Goal: Information Seeking & Learning: Learn about a topic

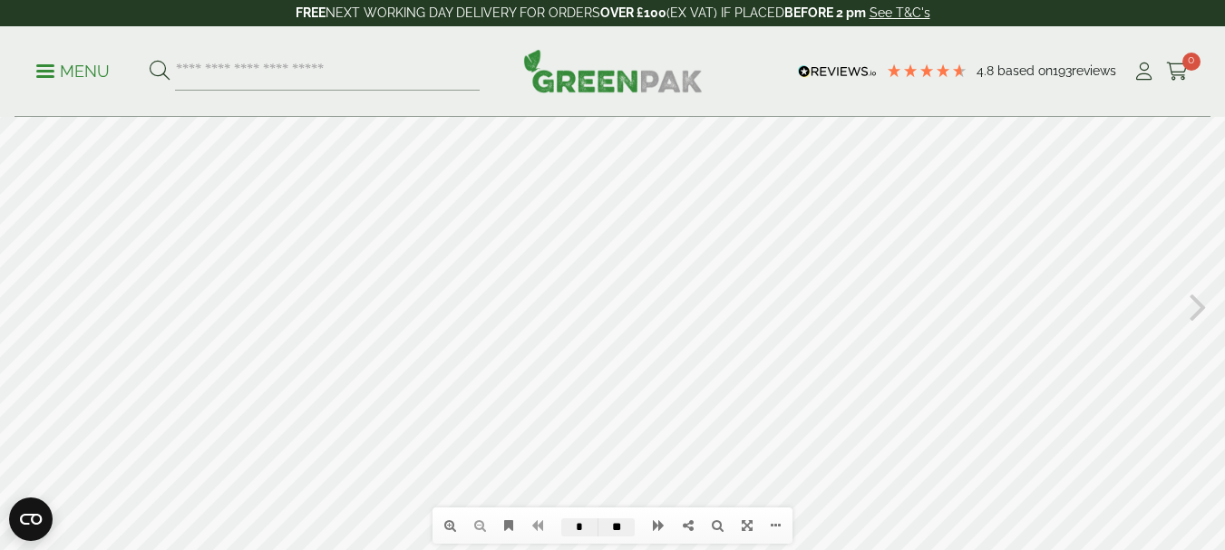
scroll to position [91, 0]
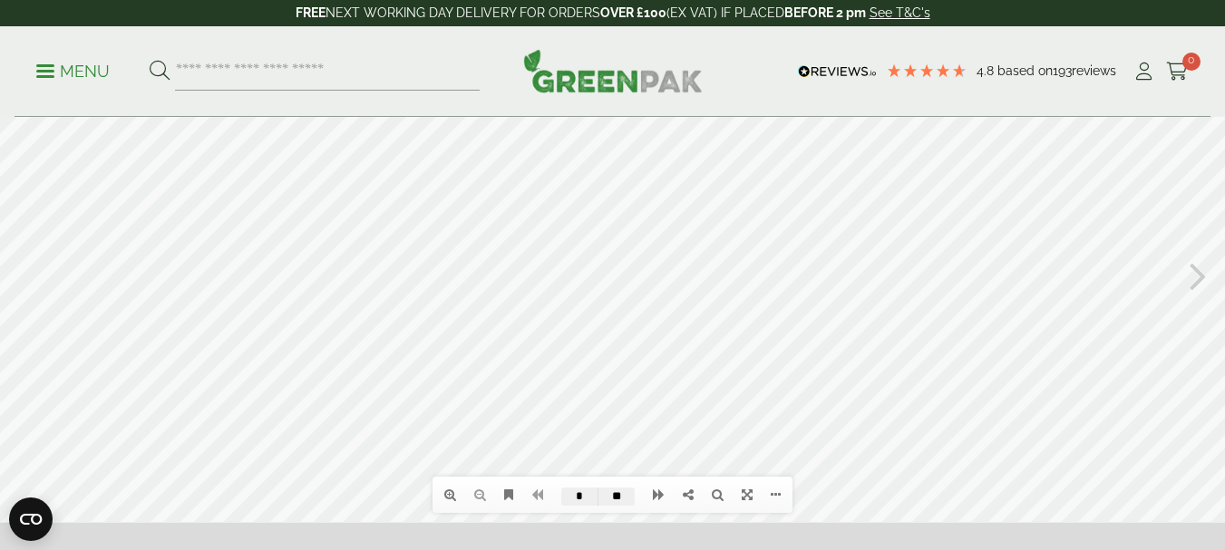
click at [1206, 279] on icon at bounding box center [1198, 274] width 17 height 47
click at [24, 281] on icon at bounding box center [26, 274] width 17 height 47
click at [1200, 268] on icon at bounding box center [1198, 272] width 17 height 47
click at [25, 271] on icon at bounding box center [26, 272] width 17 height 47
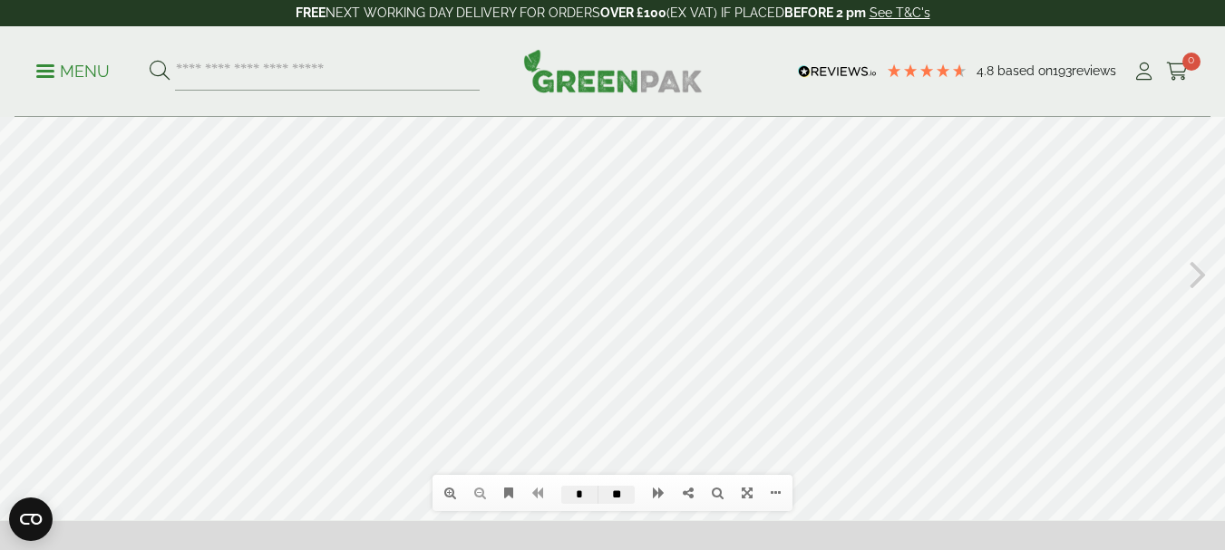
click at [1196, 268] on icon at bounding box center [1198, 272] width 17 height 47
click at [454, 496] on icon at bounding box center [450, 493] width 12 height 13
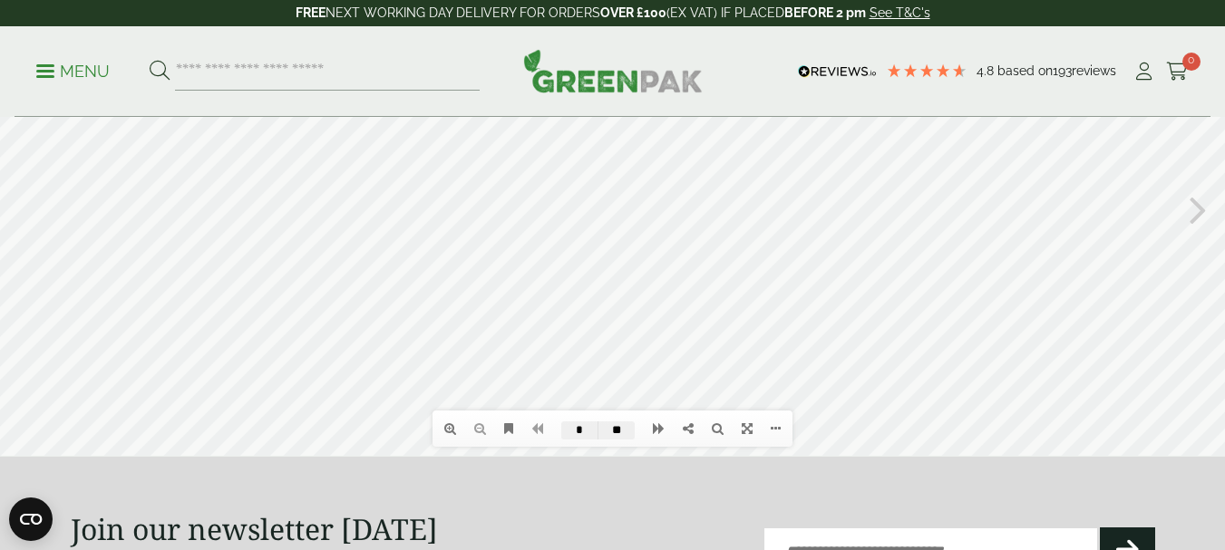
scroll to position [183, 0]
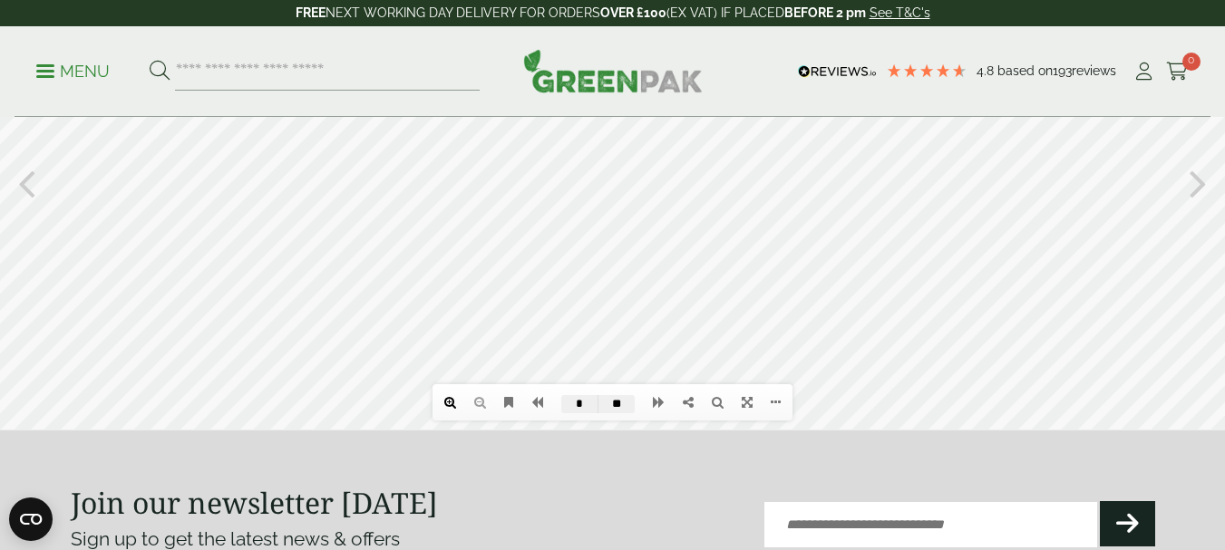
click at [447, 404] on icon at bounding box center [450, 402] width 12 height 13
drag, startPoint x: 637, startPoint y: 317, endPoint x: 574, endPoint y: 136, distance: 192.1
click at [574, 136] on div at bounding box center [612, 182] width 1225 height 495
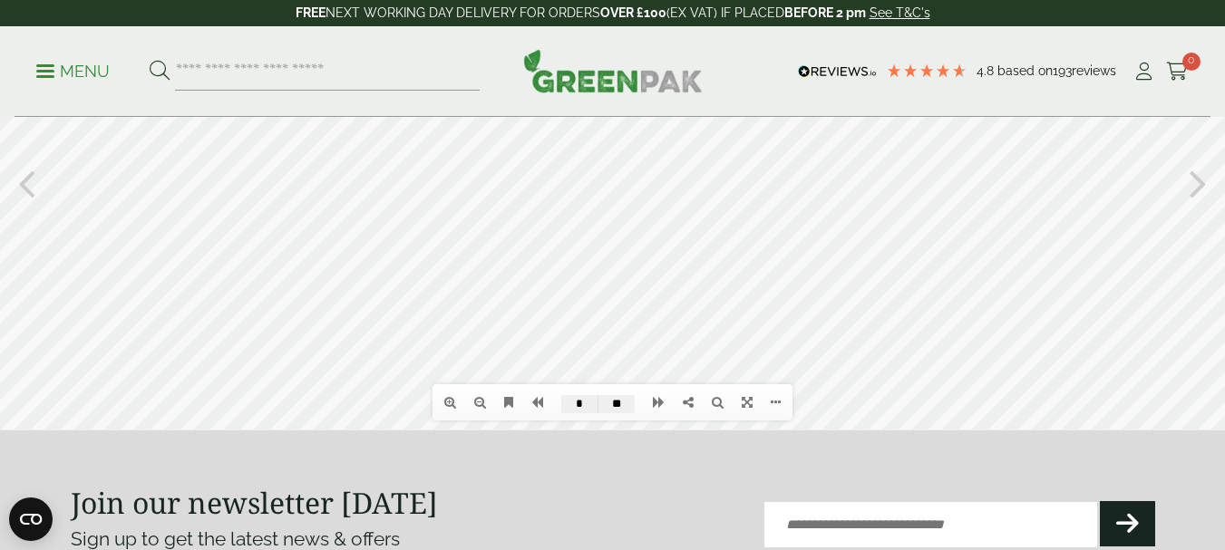
click at [773, 183] on div at bounding box center [612, 182] width 1225 height 495
click at [73, 364] on div at bounding box center [612, 182] width 1225 height 495
click at [585, 189] on div at bounding box center [612, 182] width 1225 height 495
click at [752, 220] on div at bounding box center [612, 182] width 1225 height 495
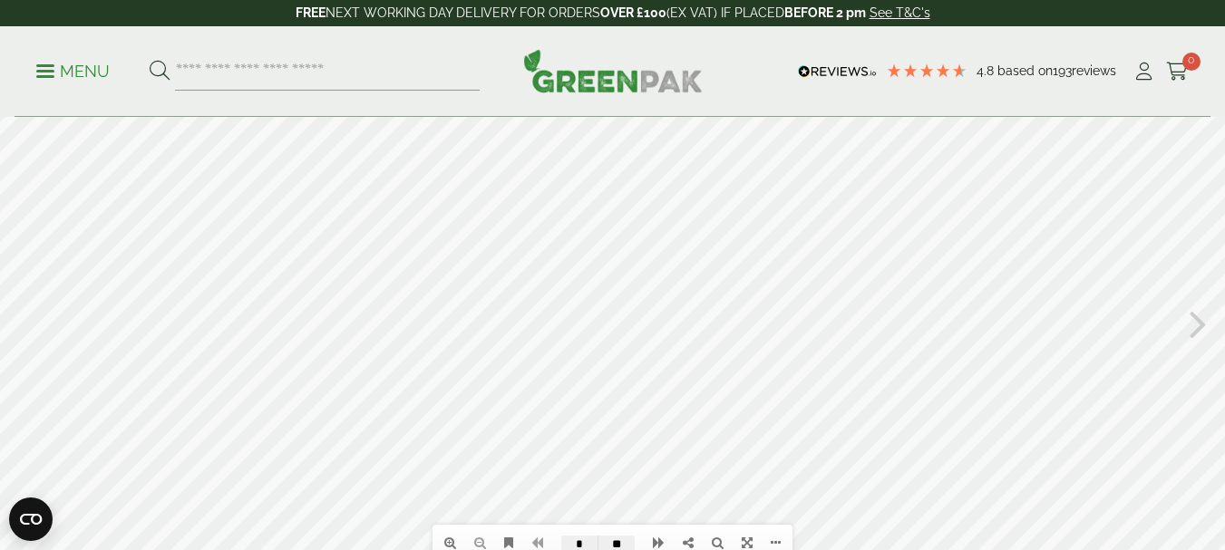
scroll to position [34, 0]
click at [1198, 334] on icon at bounding box center [1198, 331] width 17 height 47
click at [554, 384] on div at bounding box center [612, 331] width 1225 height 495
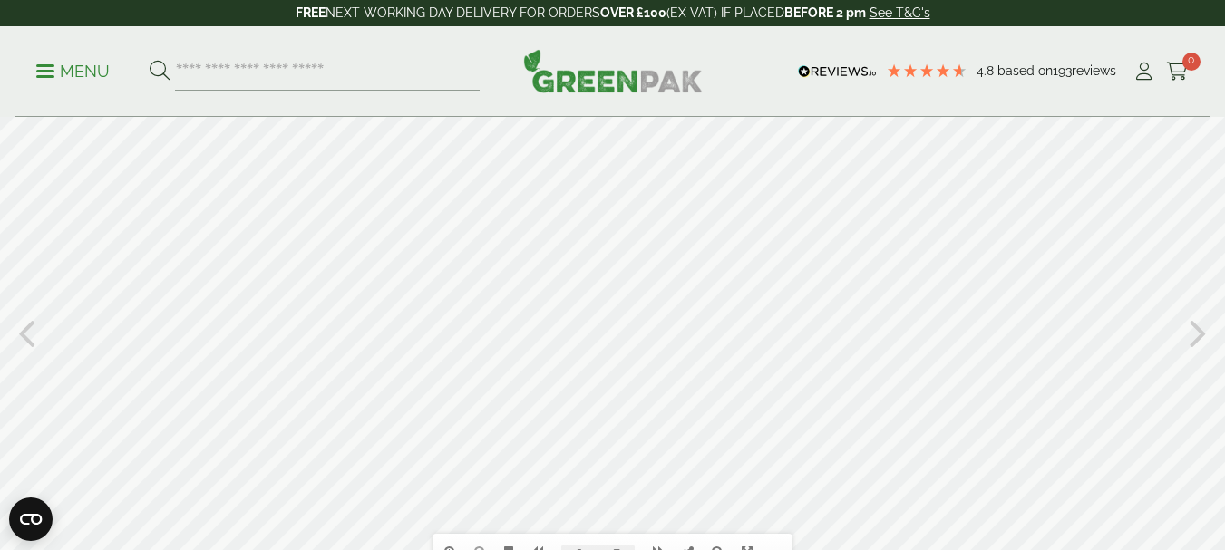
scroll to position [124, 0]
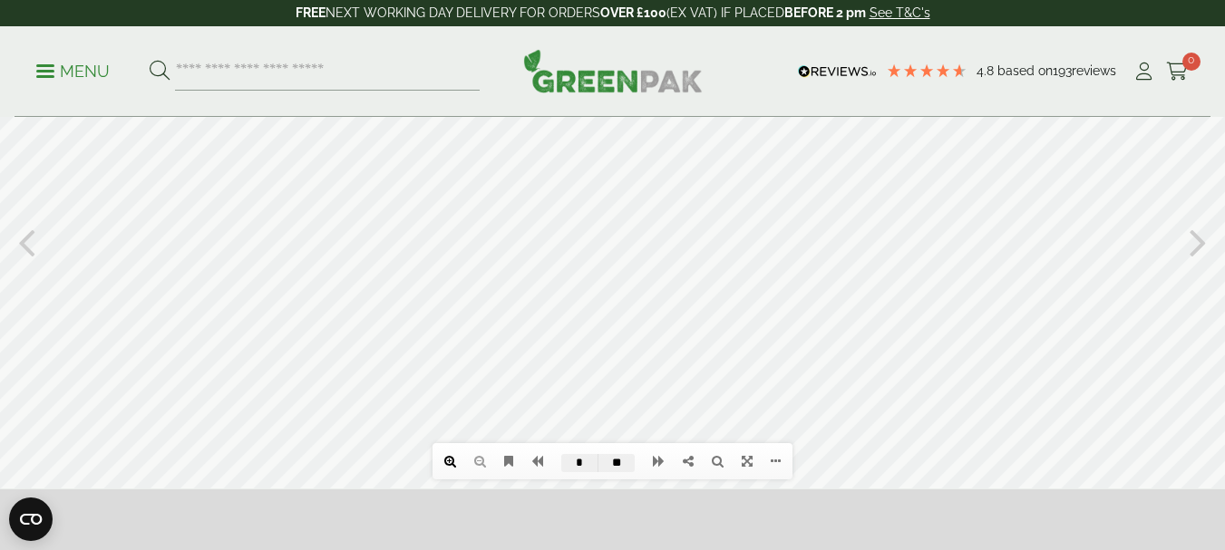
click at [446, 462] on icon at bounding box center [450, 461] width 12 height 13
drag, startPoint x: 481, startPoint y: 279, endPoint x: 479, endPoint y: 103, distance: 175.9
click at [479, 103] on div at bounding box center [612, 241] width 1225 height 495
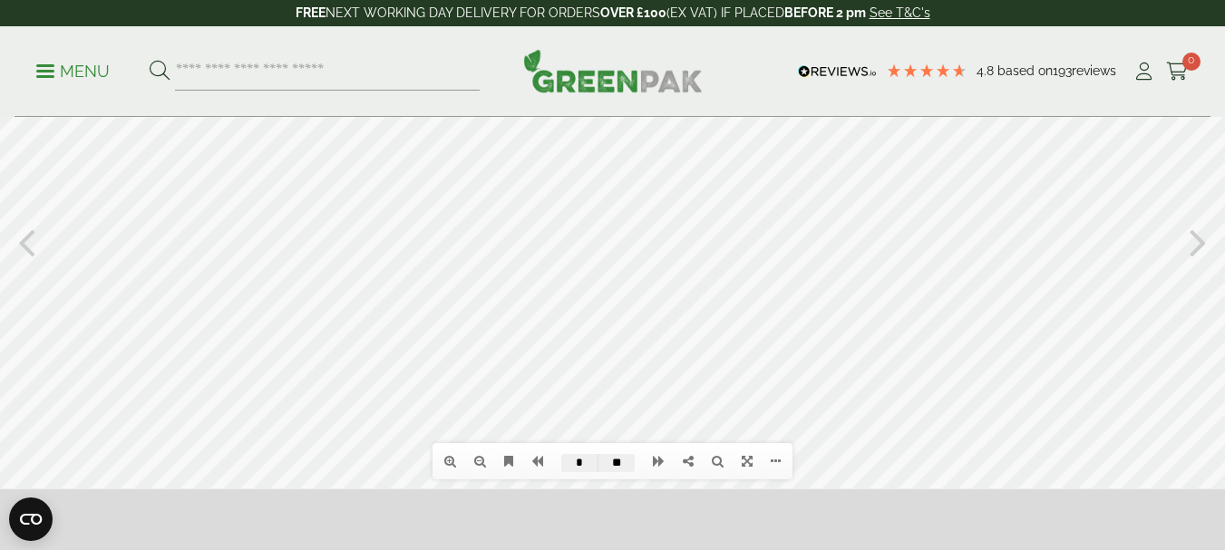
click at [131, 304] on div at bounding box center [612, 241] width 1225 height 495
click at [474, 459] on icon at bounding box center [480, 461] width 12 height 13
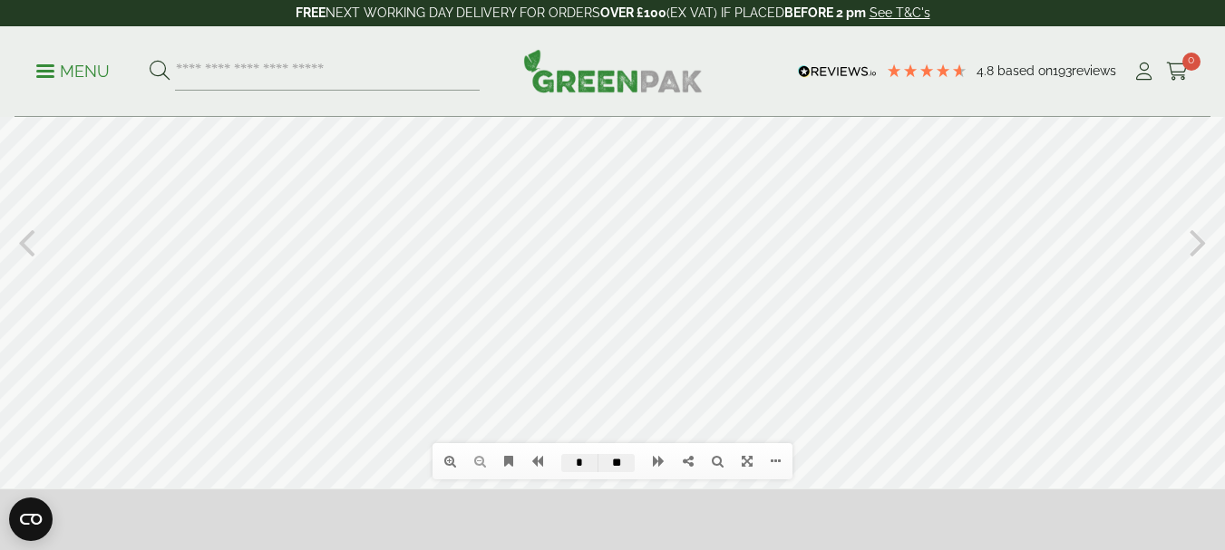
click at [1192, 243] on icon at bounding box center [1198, 241] width 17 height 47
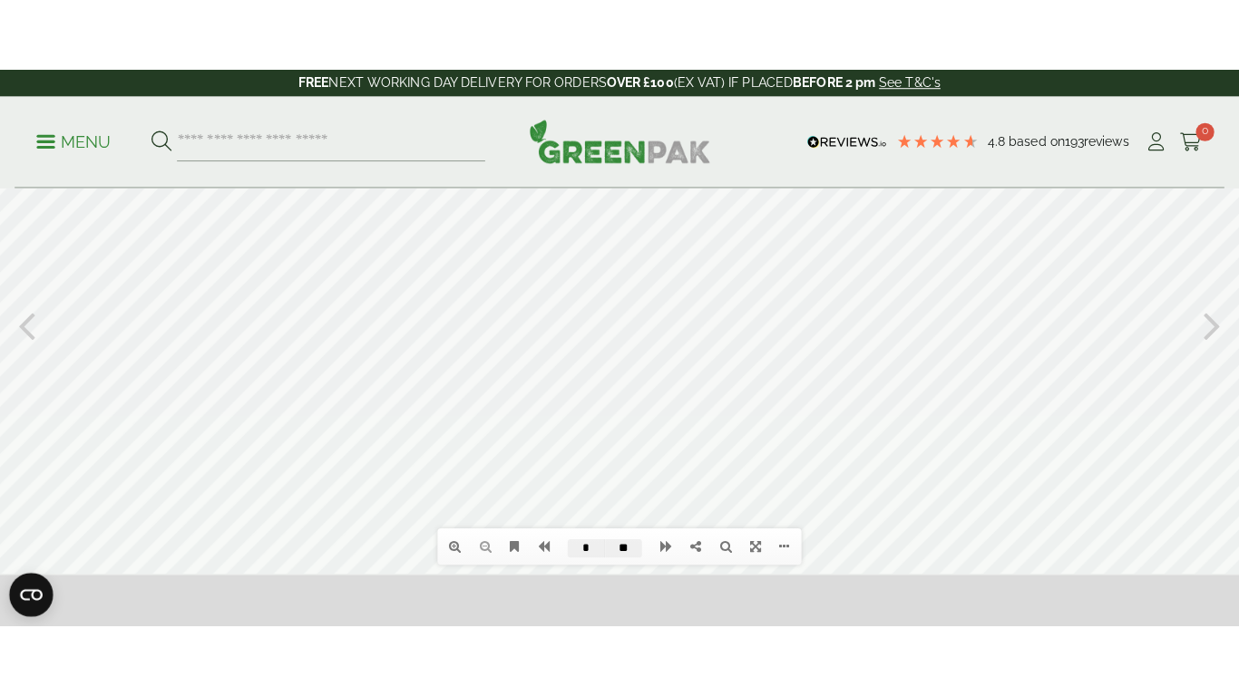
scroll to position [112, 0]
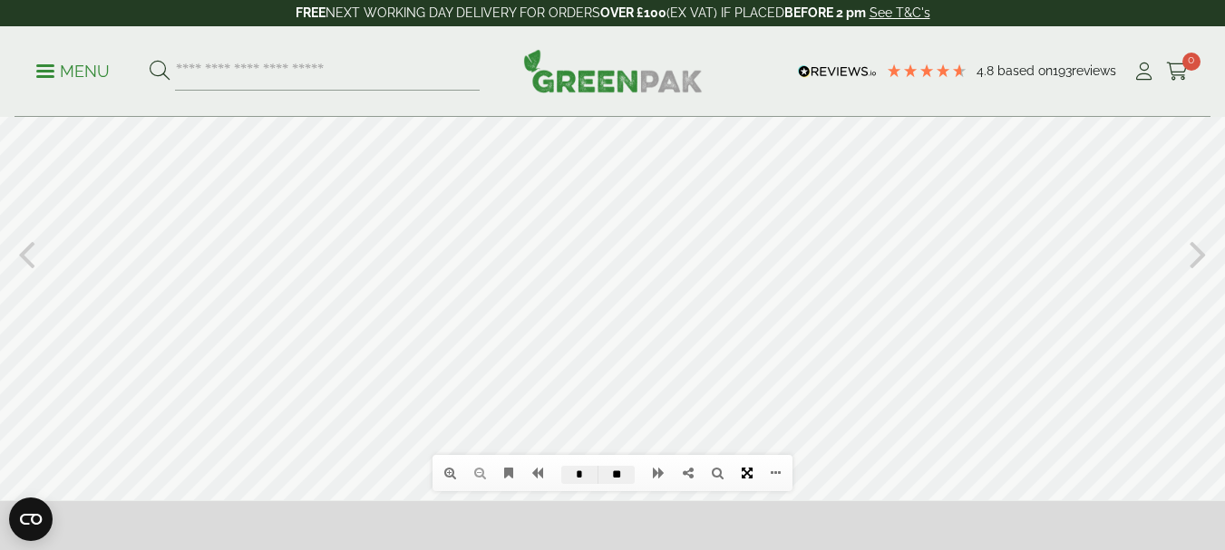
click at [751, 471] on icon at bounding box center [747, 473] width 11 height 13
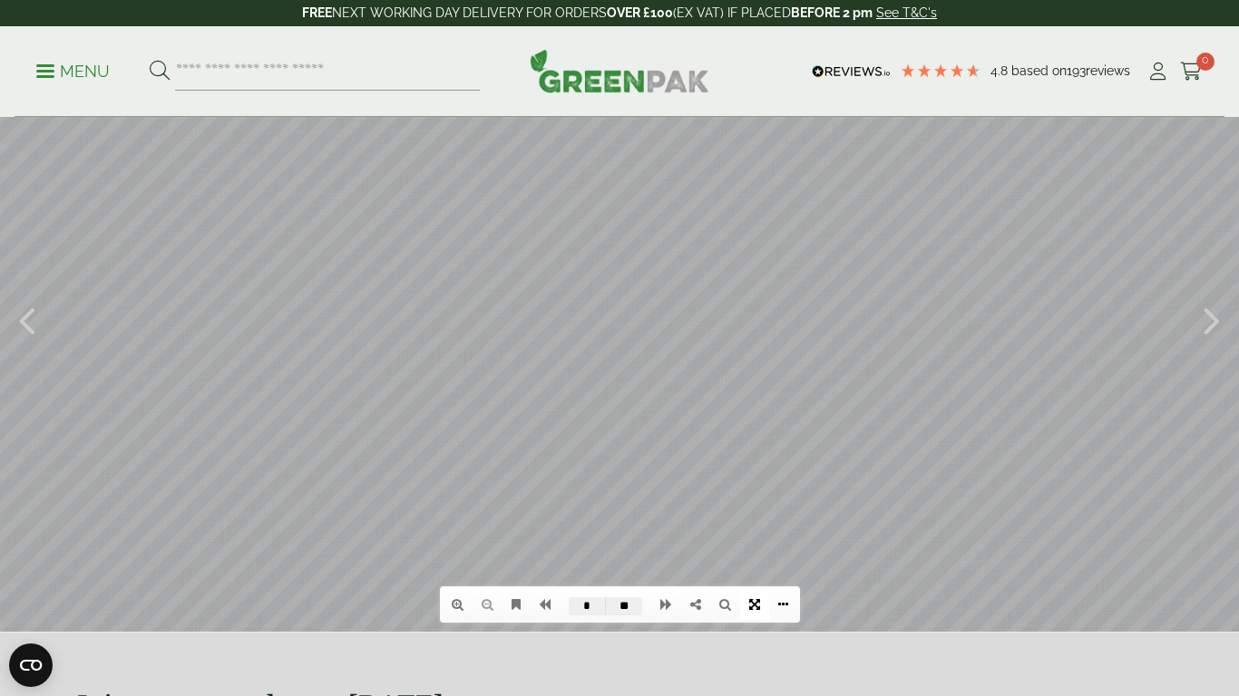
click at [781, 549] on icon at bounding box center [783, 604] width 10 height 13
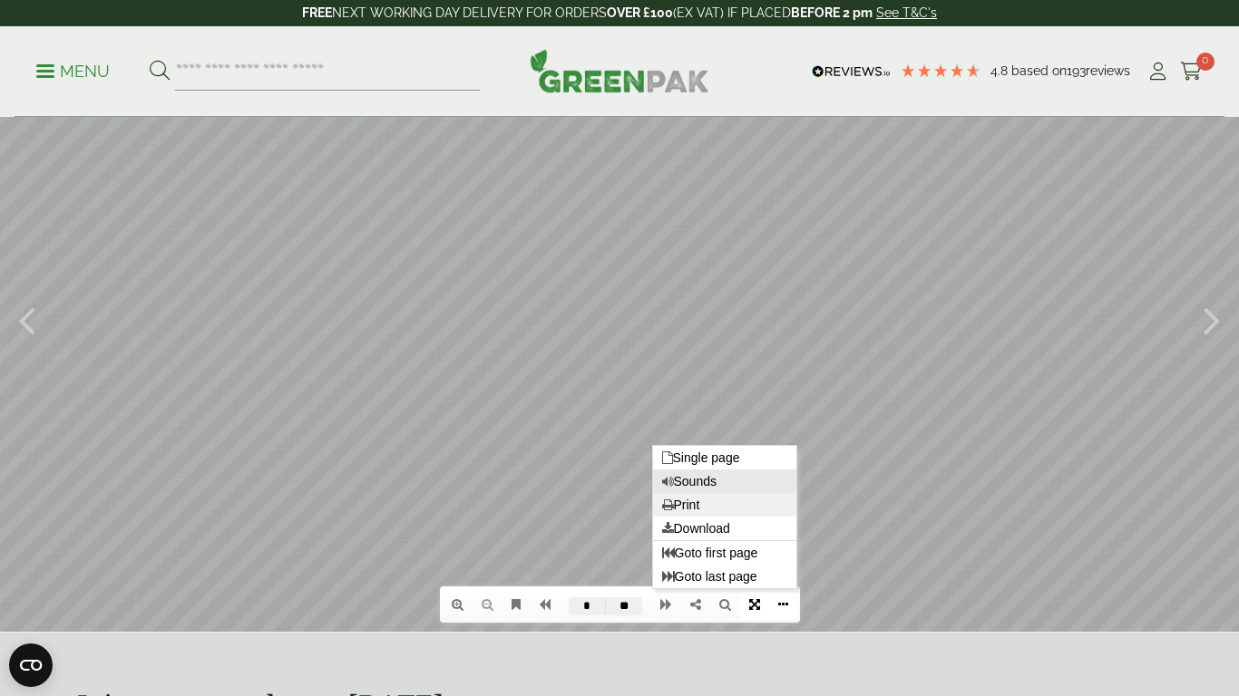
click at [714, 517] on link "Print" at bounding box center [724, 505] width 143 height 24
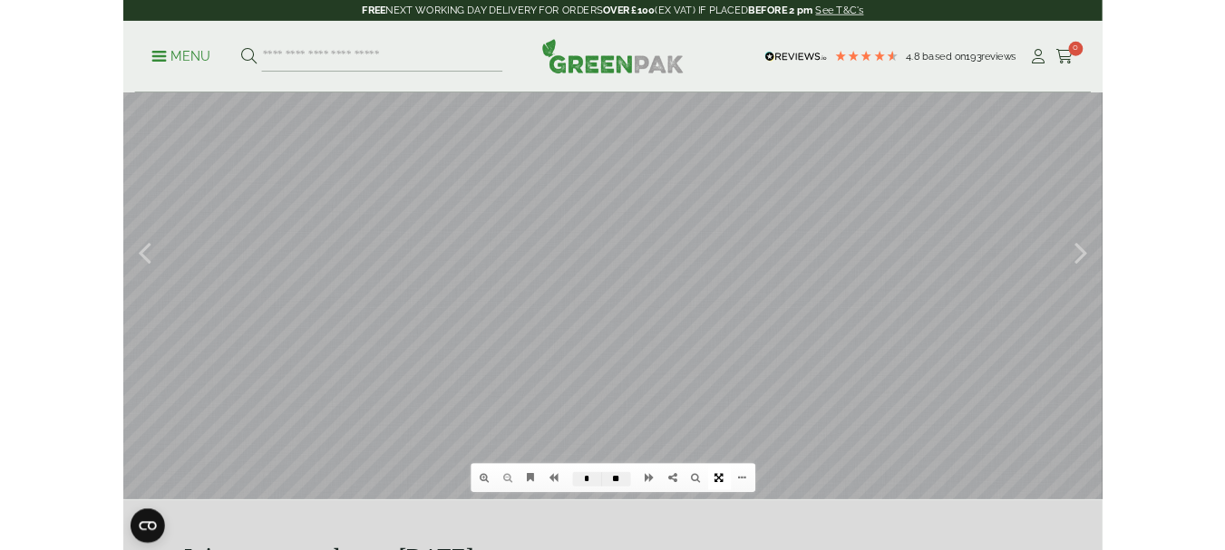
scroll to position [0, 0]
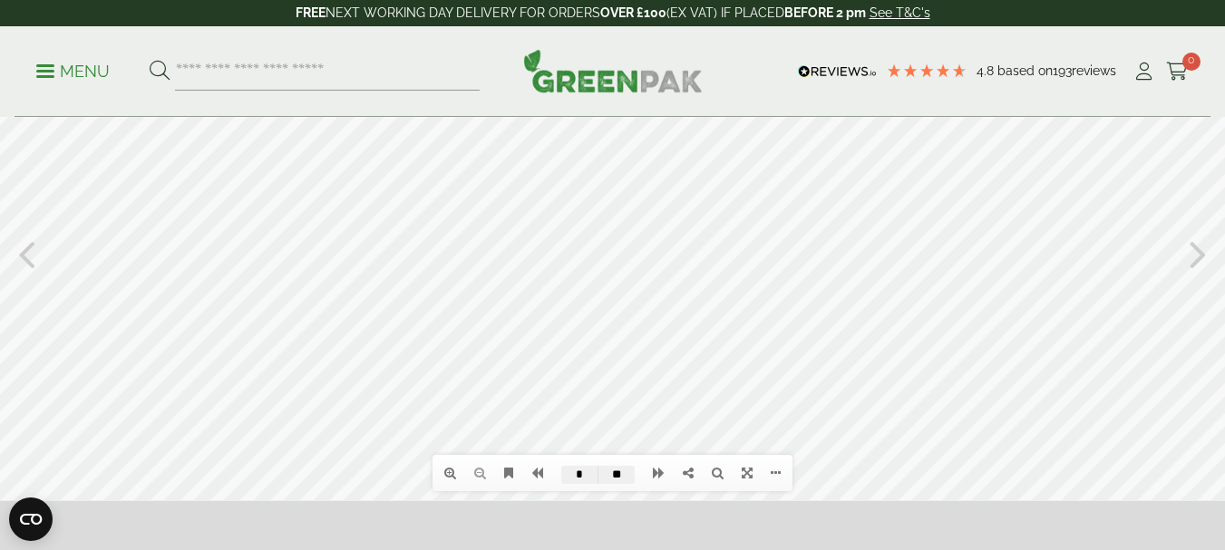
click at [476, 473] on li at bounding box center [480, 473] width 30 height 31
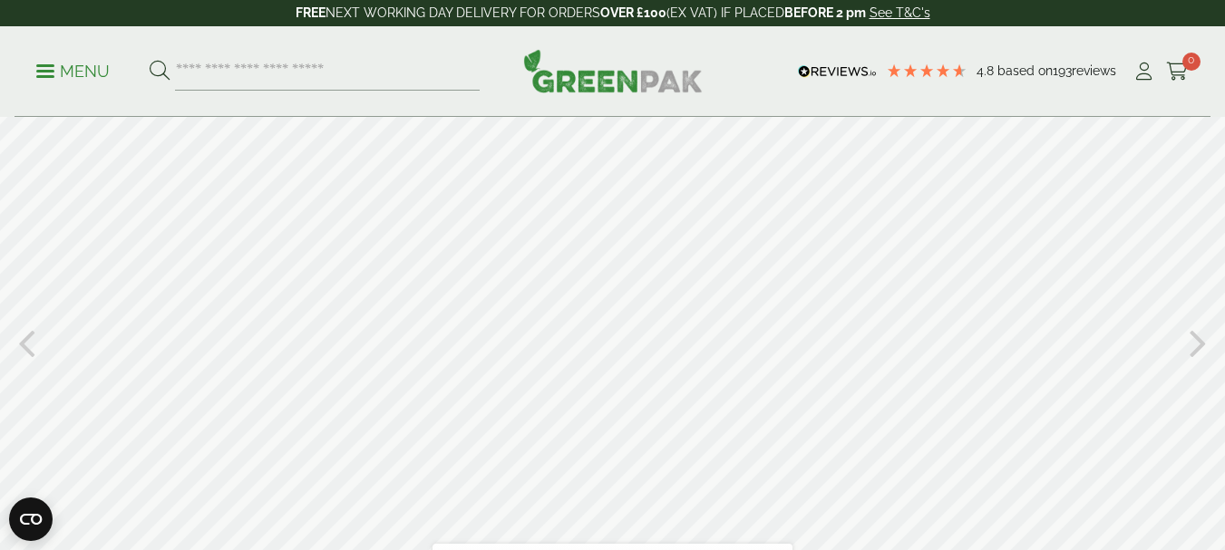
scroll to position [28, 0]
click at [1203, 342] on icon at bounding box center [1198, 337] width 17 height 47
click at [419, 349] on div at bounding box center [612, 337] width 1225 height 495
click at [355, 368] on div at bounding box center [612, 337] width 1225 height 495
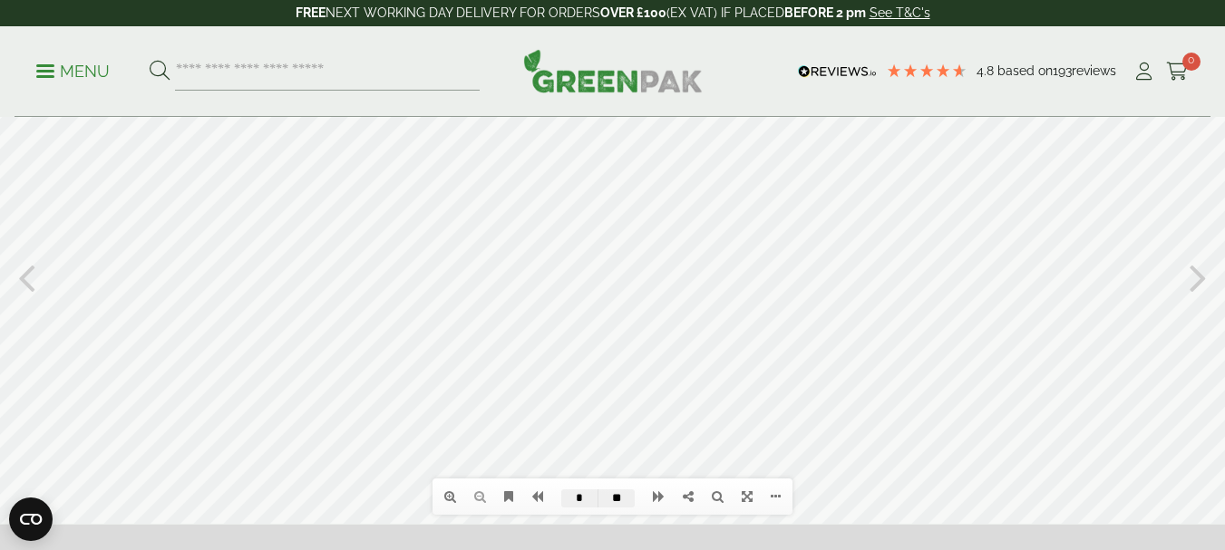
scroll to position [119, 0]
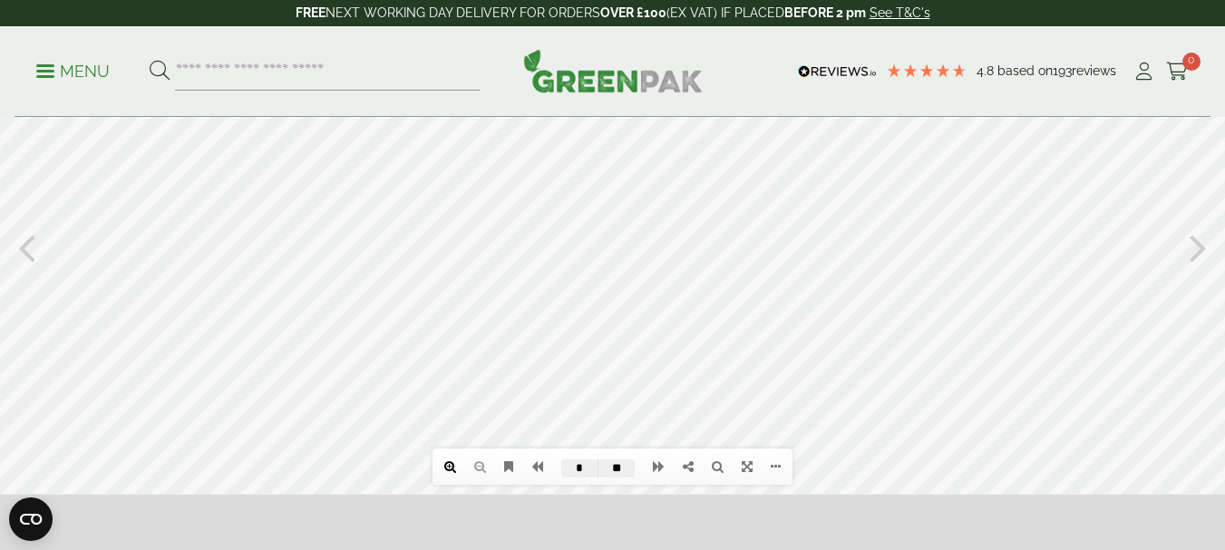
click at [457, 470] on link at bounding box center [450, 467] width 30 height 31
click at [456, 468] on link at bounding box center [450, 467] width 30 height 31
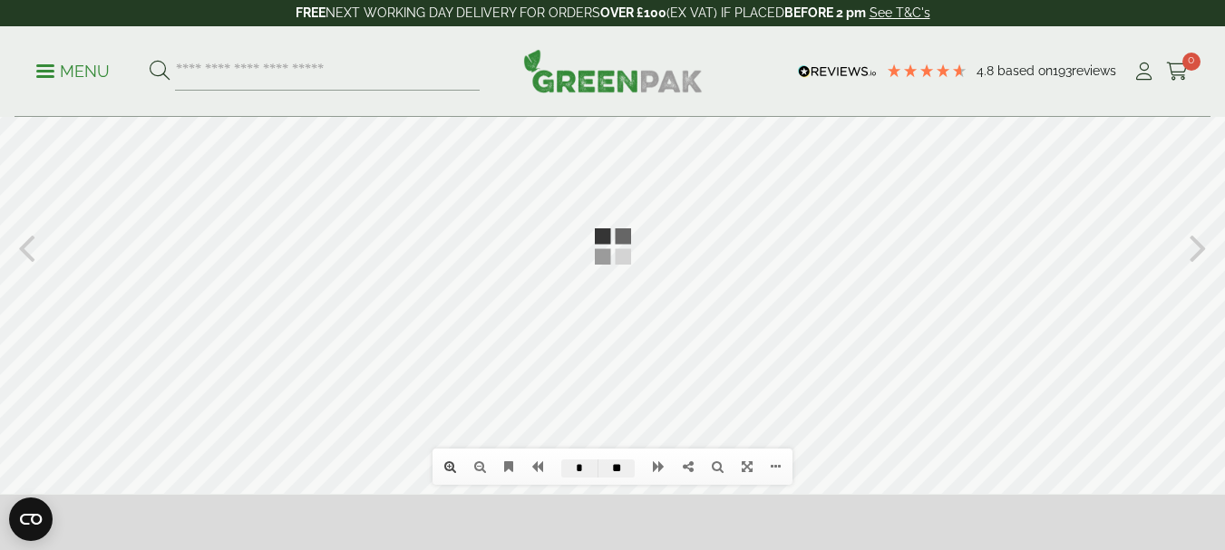
click at [456, 468] on li at bounding box center [450, 467] width 30 height 31
drag, startPoint x: 729, startPoint y: 385, endPoint x: 643, endPoint y: 365, distance: 88.4
click at [582, 334] on div at bounding box center [612, 246] width 1225 height 495
drag, startPoint x: 644, startPoint y: 371, endPoint x: 662, endPoint y: 308, distance: 65.1
click at [662, 308] on div at bounding box center [612, 246] width 1225 height 495
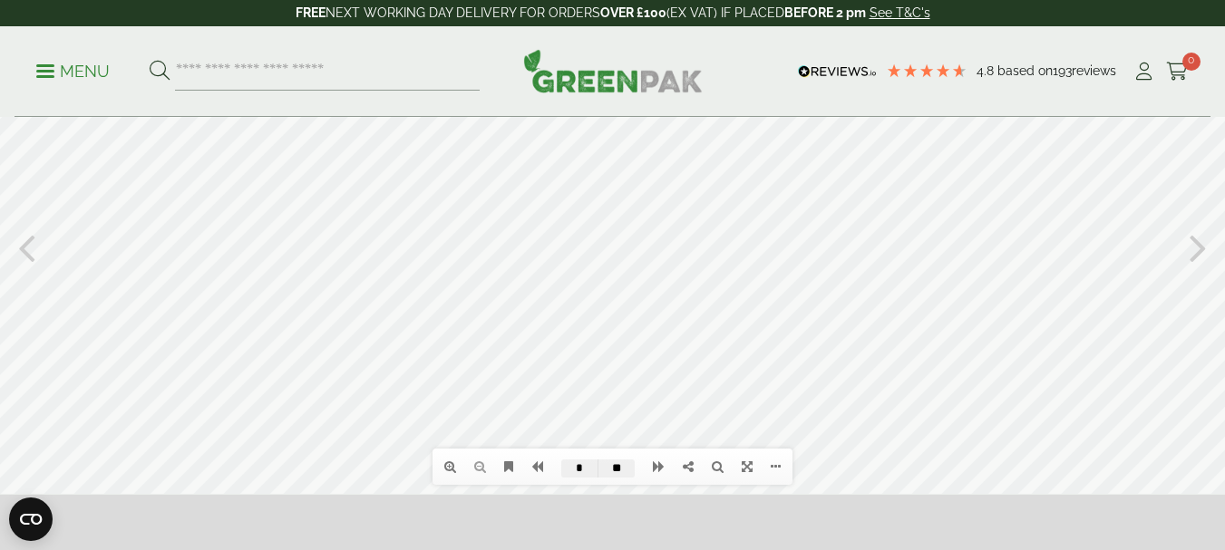
drag, startPoint x: 660, startPoint y: 380, endPoint x: 663, endPoint y: 355, distance: 24.6
click at [663, 355] on div at bounding box center [612, 246] width 1225 height 495
drag, startPoint x: 689, startPoint y: 355, endPoint x: 649, endPoint y: 355, distance: 39.9
click at [649, 355] on div at bounding box center [612, 246] width 1225 height 495
click at [767, 467] on link at bounding box center [776, 467] width 28 height 31
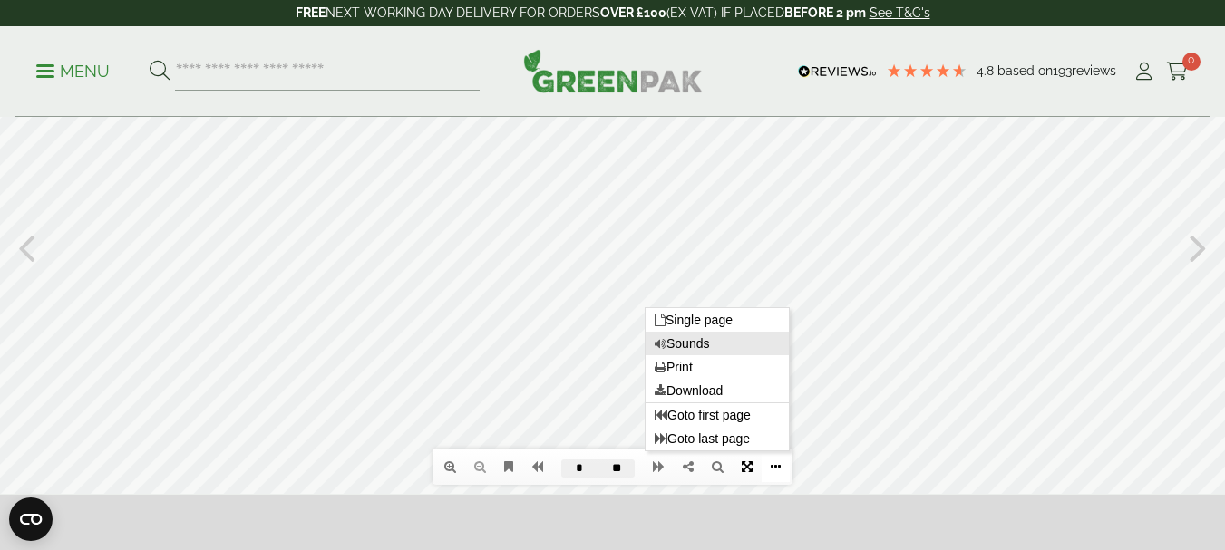
click at [747, 468] on icon at bounding box center [747, 467] width 11 height 13
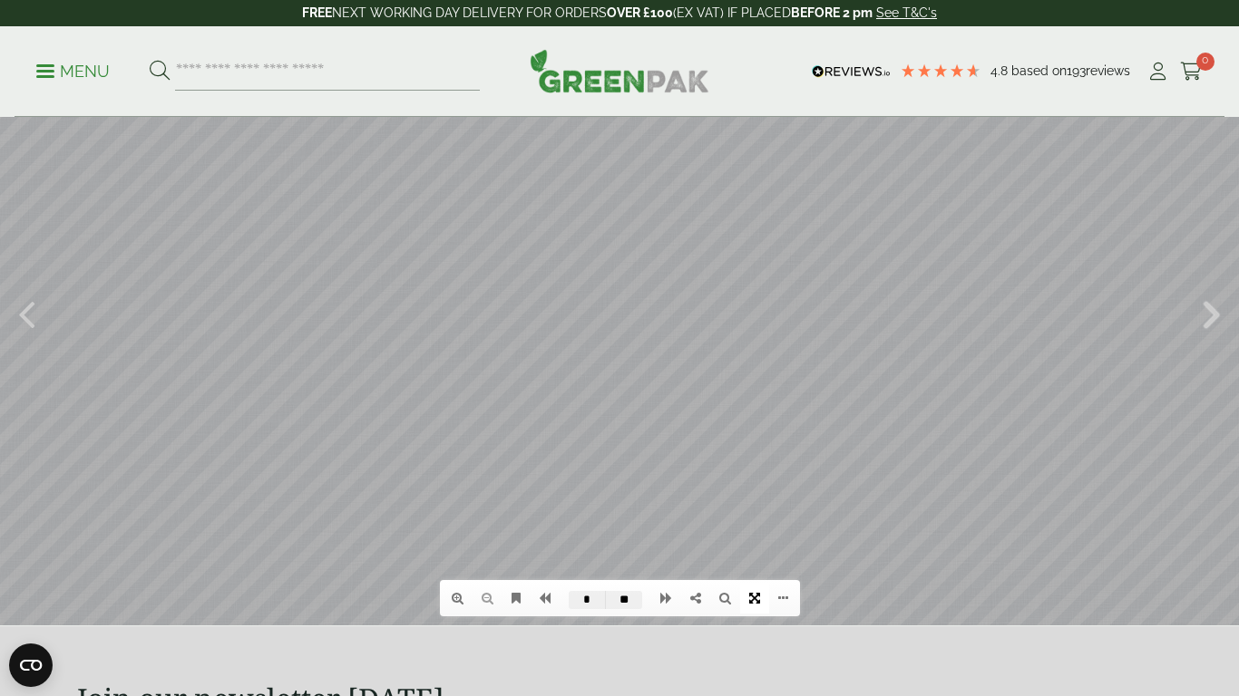
click at [1218, 336] on icon at bounding box center [1211, 312] width 17 height 47
click at [1210, 336] on icon at bounding box center [1211, 312] width 17 height 47
click at [22, 336] on icon at bounding box center [26, 312] width 17 height 47
click at [1208, 336] on icon at bounding box center [1211, 312] width 17 height 47
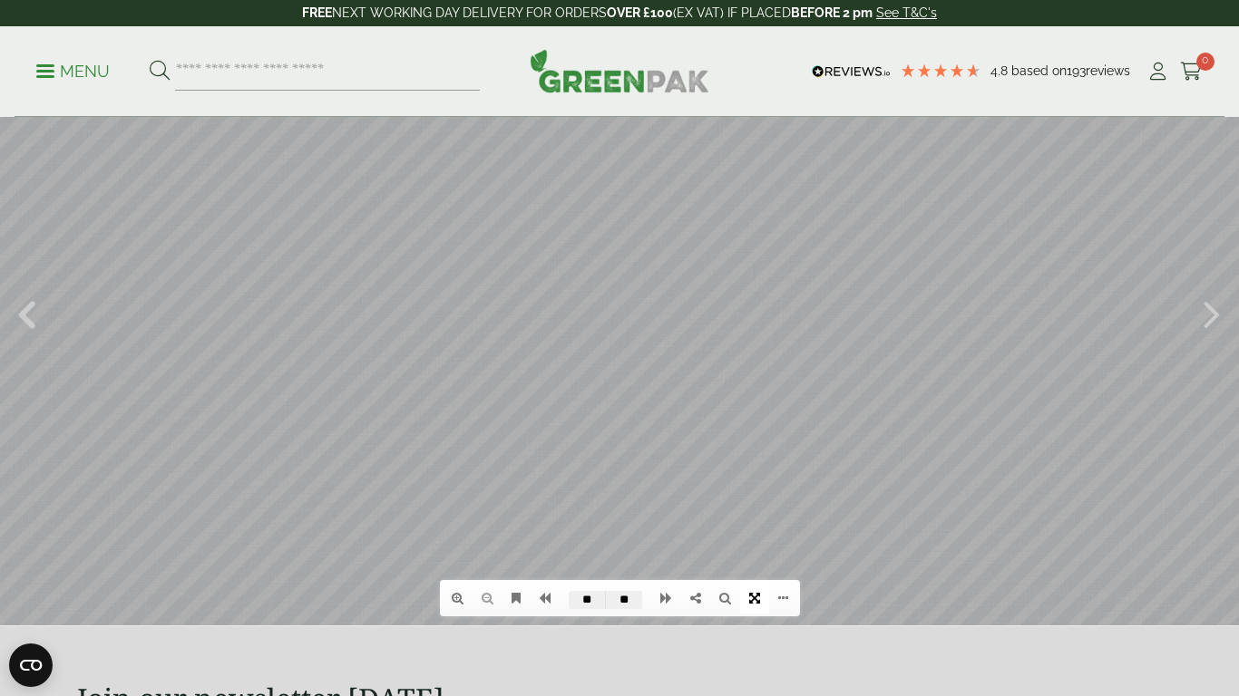
click at [29, 336] on icon at bounding box center [26, 312] width 17 height 47
click at [1207, 336] on icon at bounding box center [1211, 312] width 17 height 47
click at [1210, 336] on icon at bounding box center [1211, 312] width 17 height 47
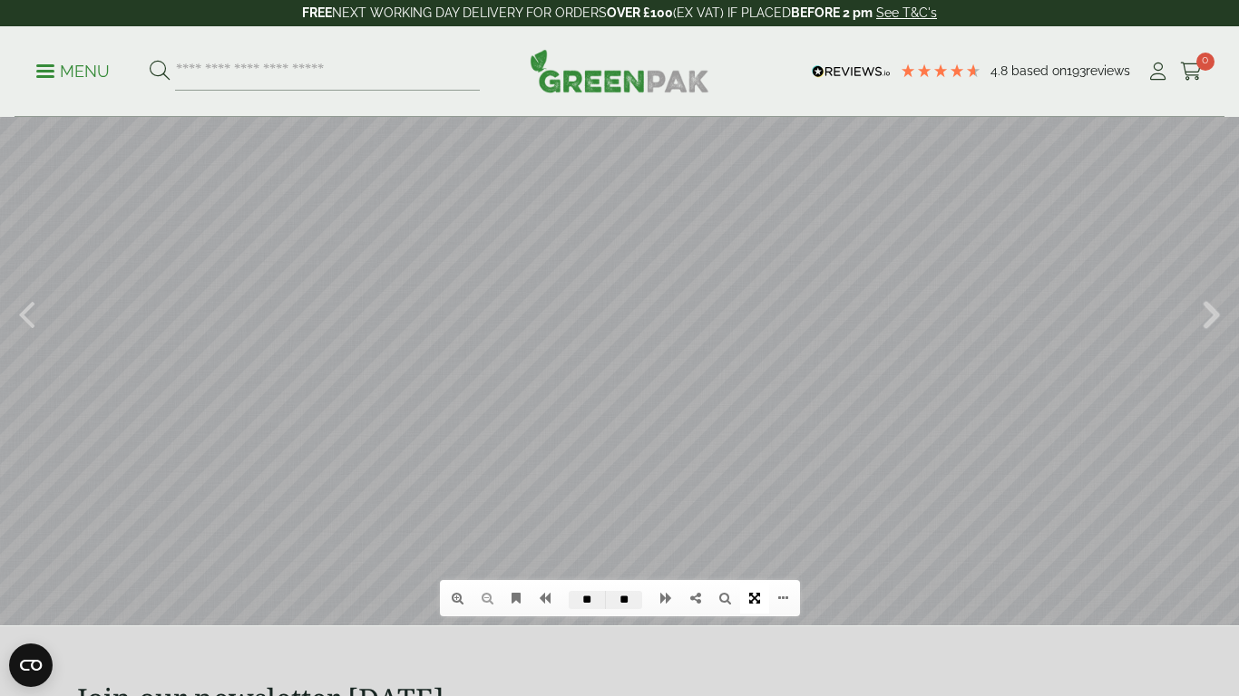
click at [1210, 336] on icon at bounding box center [1211, 312] width 17 height 47
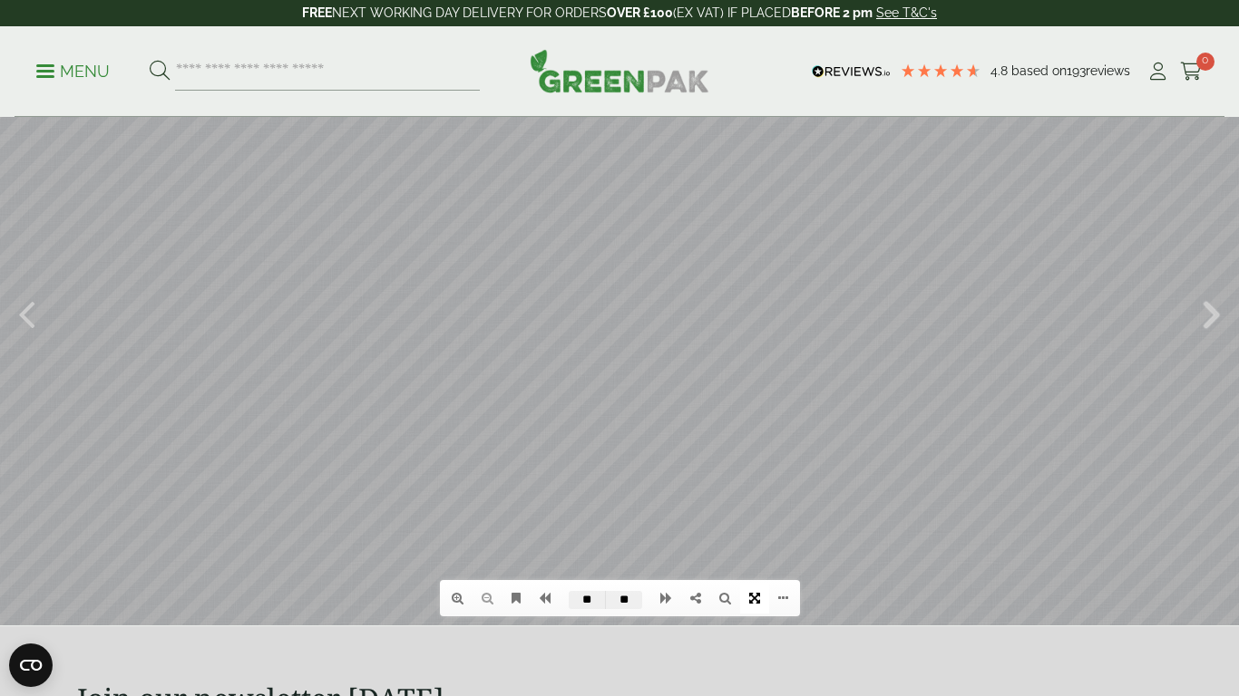
click at [1210, 336] on icon at bounding box center [1211, 312] width 17 height 47
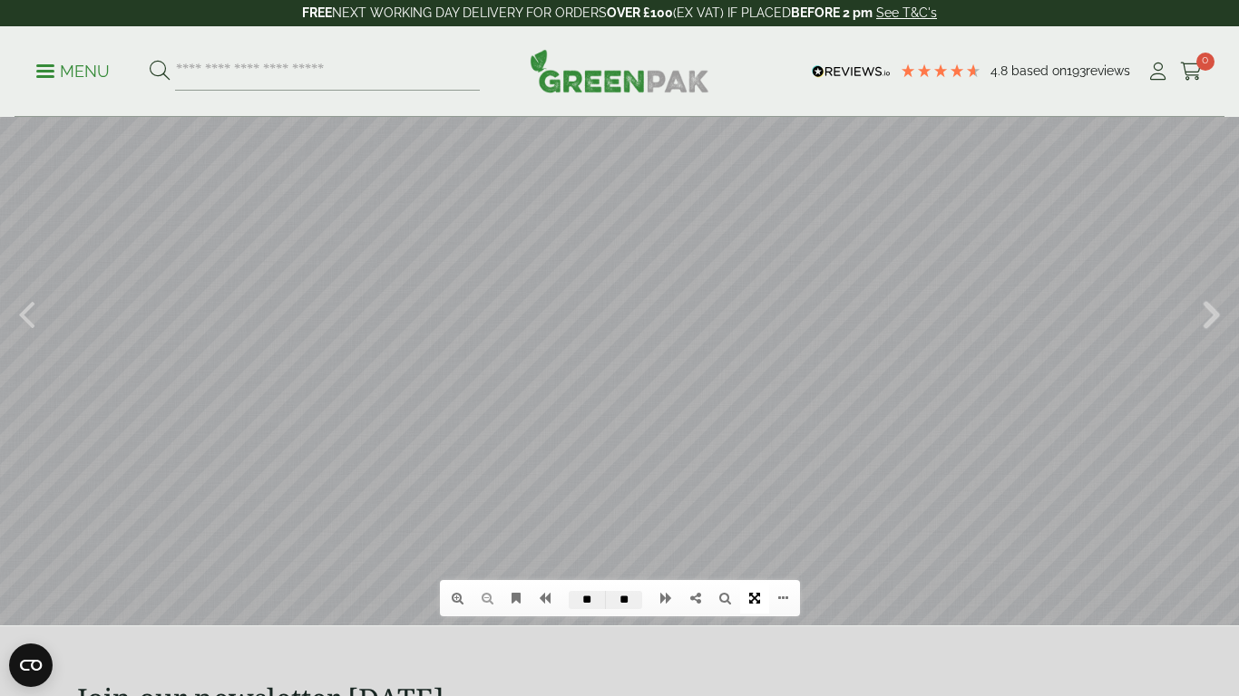
click at [1210, 336] on icon at bounding box center [1211, 312] width 17 height 47
click at [24, 336] on icon at bounding box center [26, 312] width 17 height 47
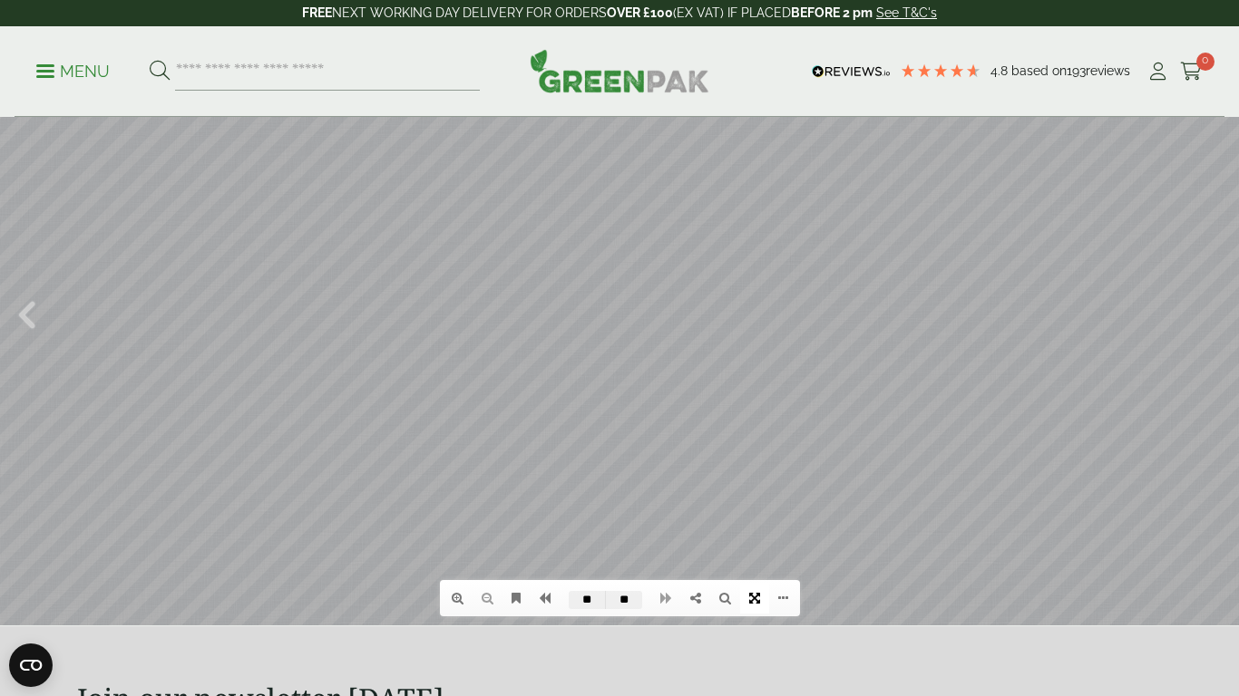
click at [24, 336] on icon at bounding box center [26, 312] width 17 height 47
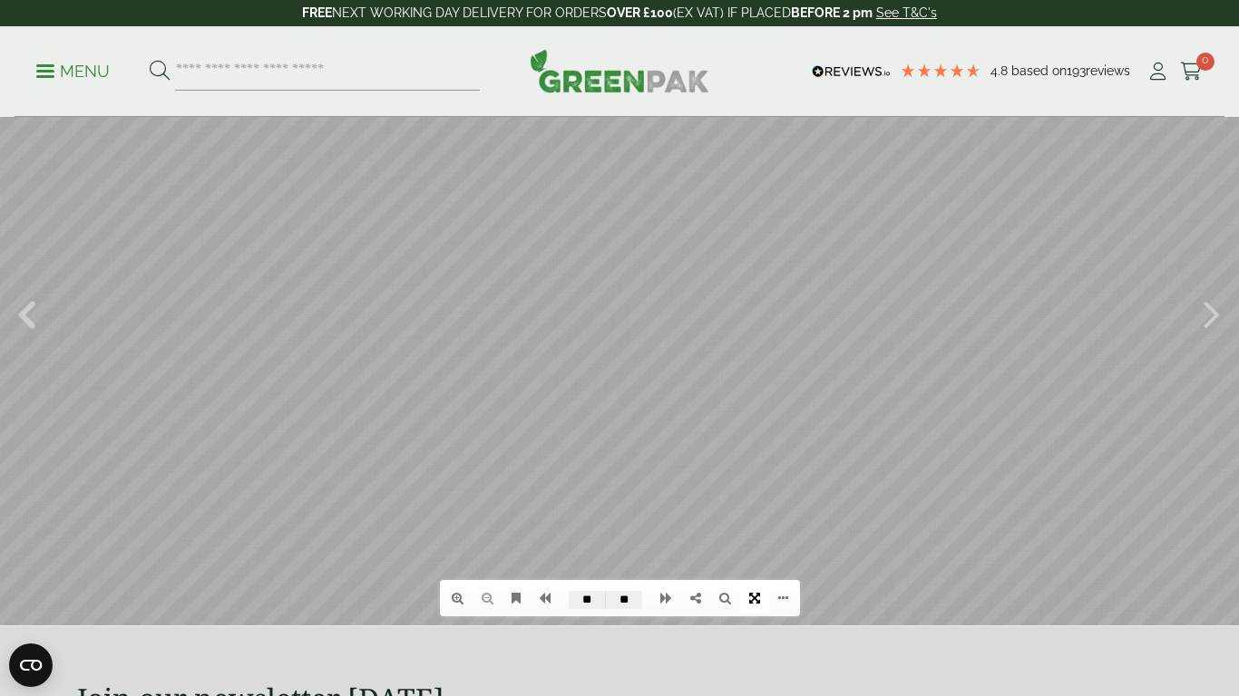
click at [24, 336] on icon at bounding box center [26, 312] width 17 height 47
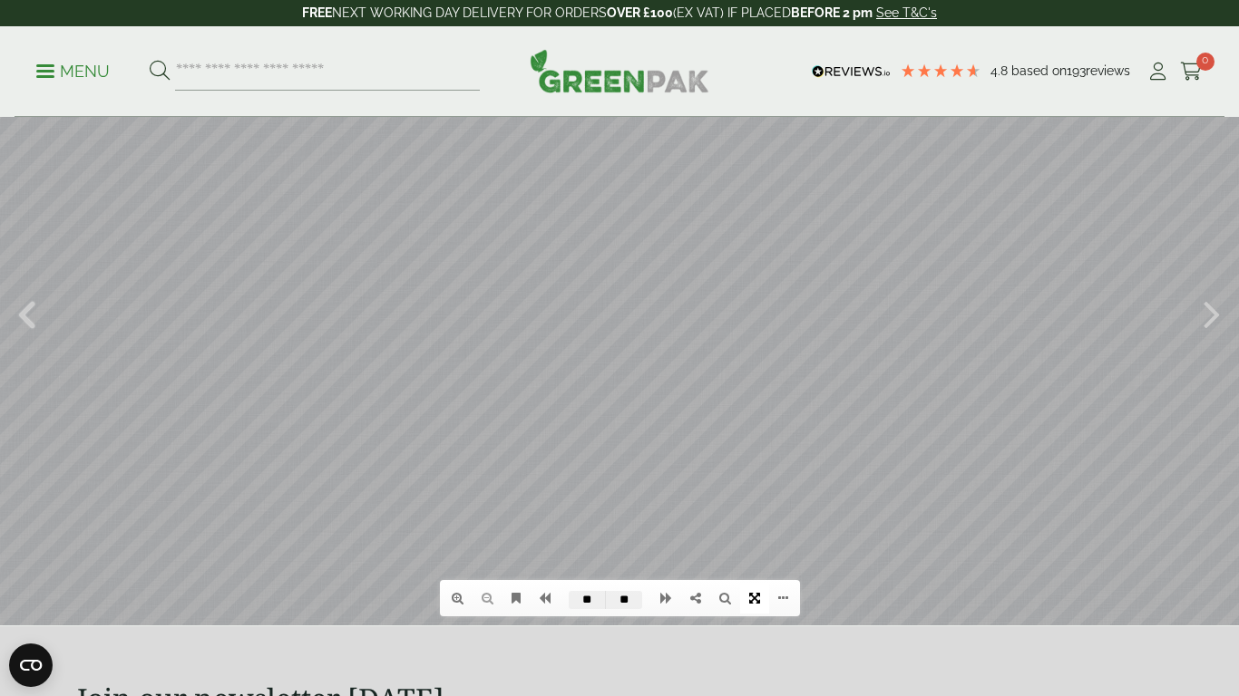
click at [24, 336] on icon at bounding box center [26, 312] width 17 height 47
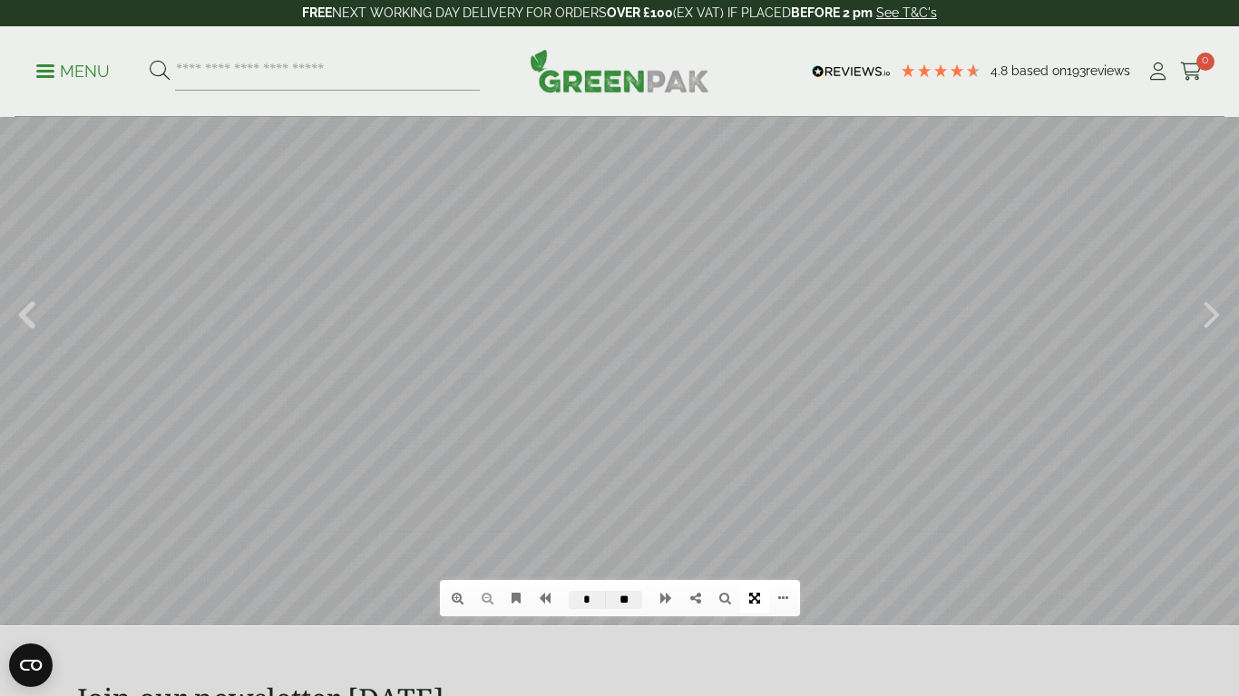
click at [24, 336] on icon at bounding box center [26, 312] width 17 height 47
click at [1200, 356] on div at bounding box center [619, 347] width 1239 height 696
click at [1209, 336] on icon at bounding box center [1211, 312] width 17 height 47
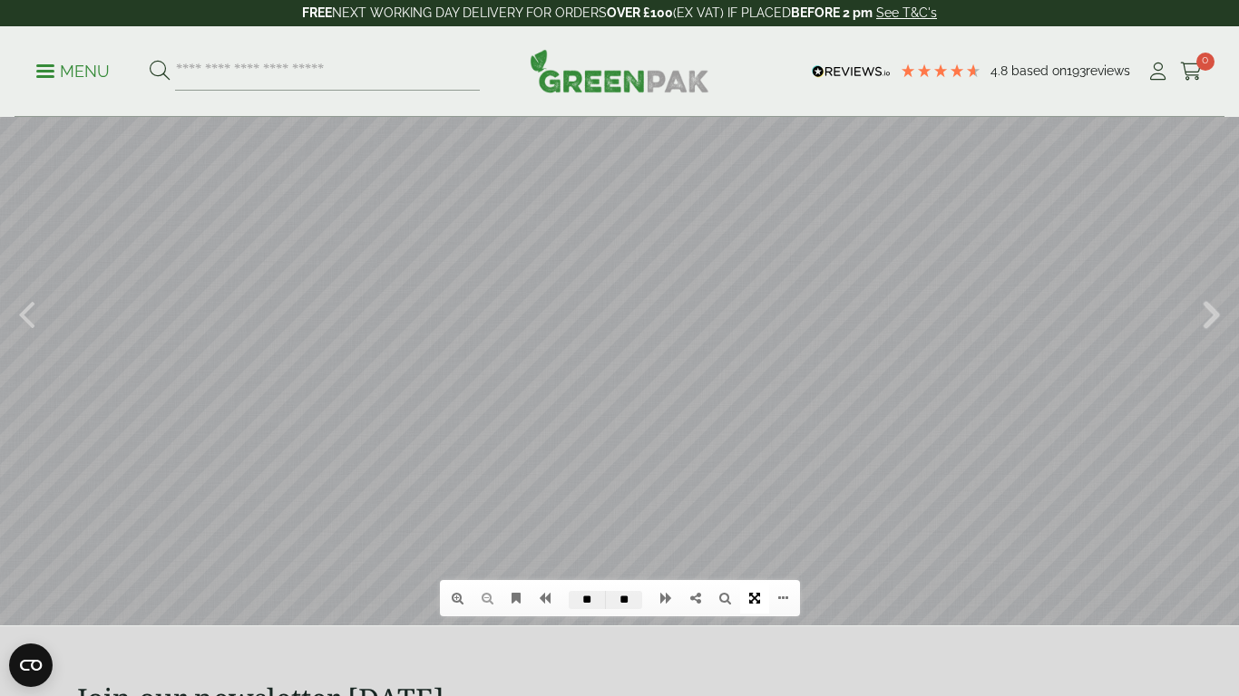
click at [1209, 336] on icon at bounding box center [1211, 312] width 17 height 47
click at [30, 336] on icon at bounding box center [26, 312] width 17 height 47
type input "**"
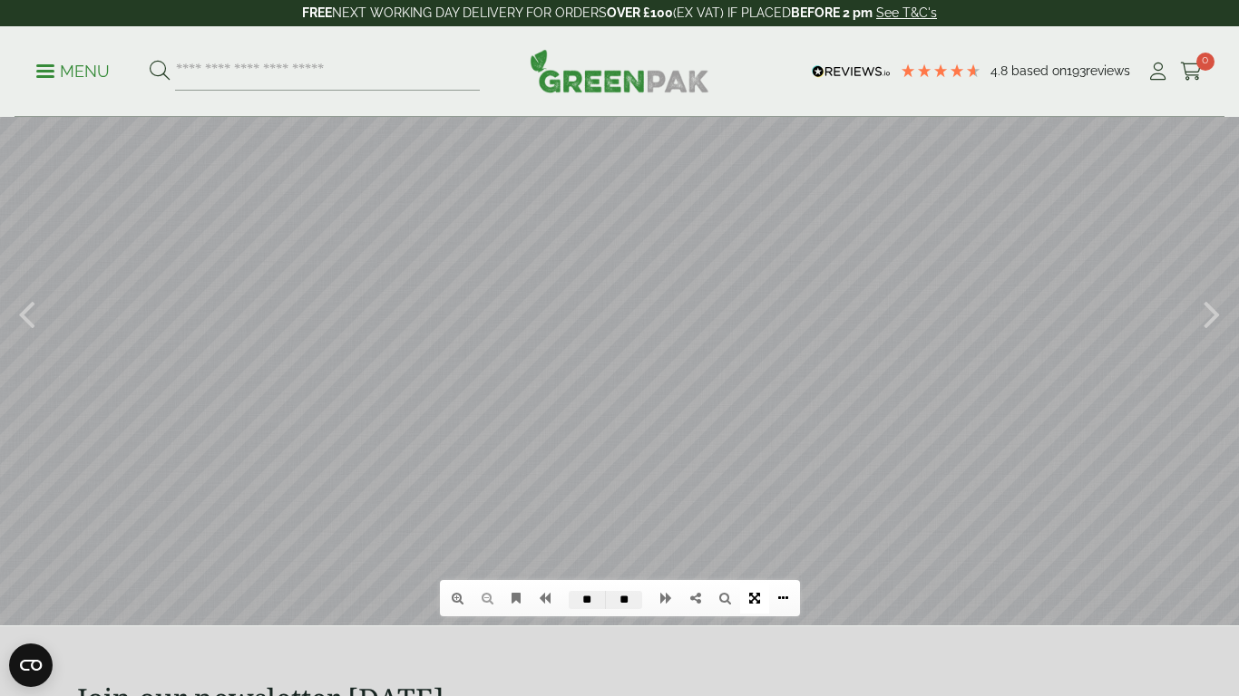
click at [776, 549] on link at bounding box center [783, 598] width 28 height 31
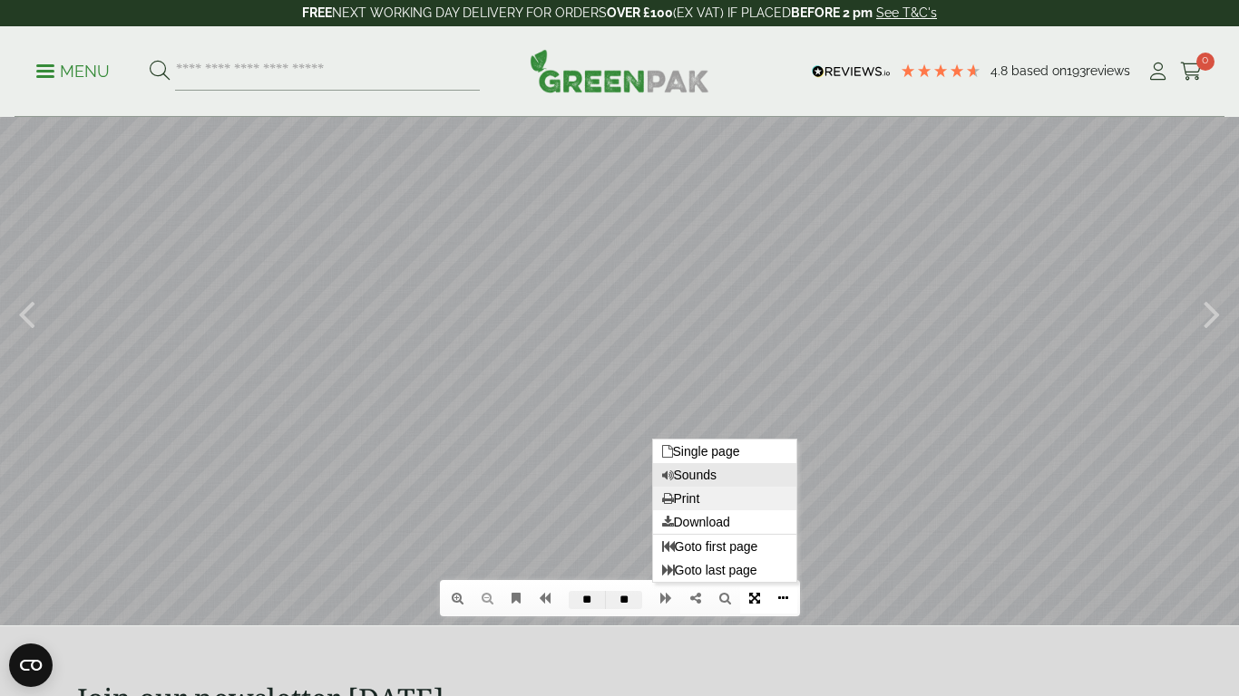
click at [702, 510] on link "Print" at bounding box center [724, 499] width 143 height 24
